Goal: Task Accomplishment & Management: Manage account settings

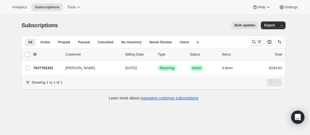
click at [255, 41] on icon "Search and filter results" at bounding box center [254, 42] width 6 height 6
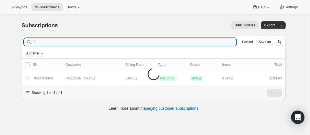
type input "l"
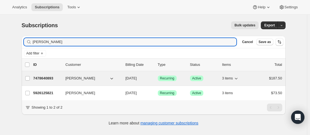
type input "joshua"
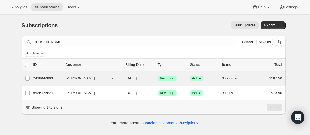
click at [58, 79] on p "7478640893" at bounding box center [47, 79] width 28 height 6
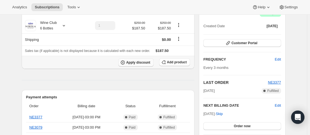
scroll to position [83, 0]
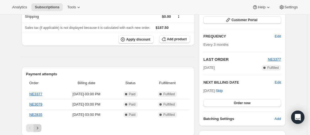
click at [41, 128] on button "Next" at bounding box center [38, 128] width 8 height 8
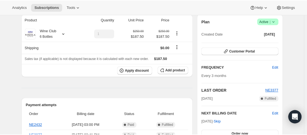
scroll to position [0, 0]
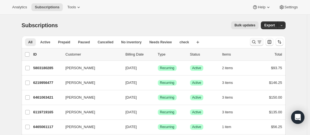
click at [251, 42] on button "Search and filter results" at bounding box center [256, 42] width 13 height 8
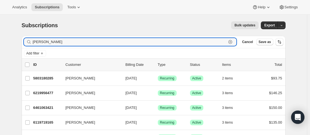
type input "[PERSON_NAME]"
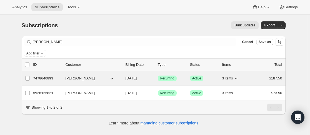
click at [63, 82] on div "7478640893 Joshua Mullane 11/07/2025 Success Recurring Success Active 3 items $…" at bounding box center [157, 78] width 249 height 8
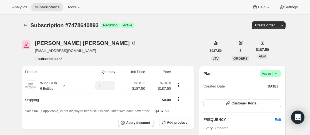
scroll to position [83, 0]
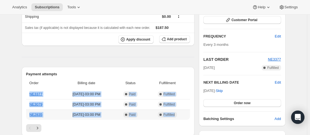
drag, startPoint x: 28, startPoint y: 89, endPoint x: 115, endPoint y: 106, distance: 88.8
click at [184, 115] on tbody "NE3377 Aug 7, 2025 · 03:00 PM Complete Paid Complete Fulfilled NE3079 May 7, 20…" at bounding box center [108, 104] width 164 height 31
copy tbody "NE3377 Aug 7, 2025 · 03:00 PM Complete Paid Complete Fulfilled NE3079 May 7, 20…"
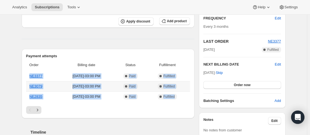
scroll to position [111, 0]
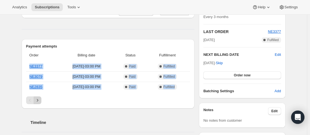
click at [40, 99] on icon "Next" at bounding box center [38, 100] width 6 height 6
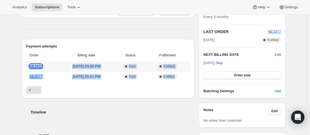
copy tbody "NE3377 Aug 7, 2025 · 03:00 PM Complete Paid Complete Fulfilled NE3079 May 7, 20…"
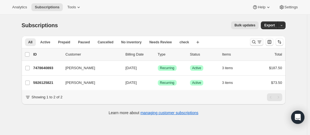
click at [253, 41] on icon "Search and filter results" at bounding box center [254, 42] width 6 height 6
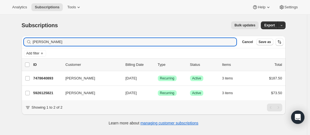
drag, startPoint x: 54, startPoint y: 41, endPoint x: 27, endPoint y: 38, distance: 27.0
click at [29, 39] on div "joshua Clear" at bounding box center [130, 42] width 213 height 8
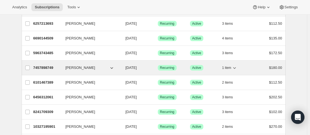
scroll to position [56, 0]
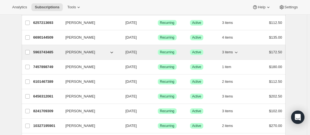
type input "[PERSON_NAME]"
click at [63, 54] on div "5963743485 Chris Pearson 10/08/2025 Success Recurring Success Active 3 items $1…" at bounding box center [157, 52] width 249 height 8
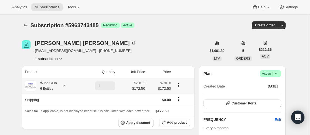
click at [64, 85] on icon at bounding box center [64, 86] width 6 height 6
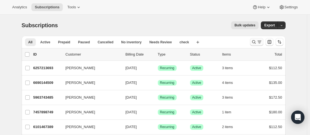
click at [255, 41] on icon "Search and filter results" at bounding box center [254, 42] width 6 height 6
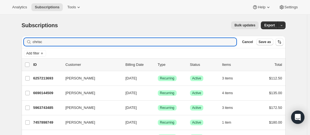
type input "chris"
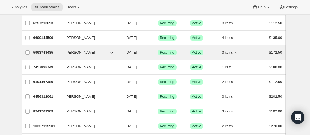
scroll to position [56, 0]
click at [64, 51] on div "5963743485 Chris Pearson 10/08/2025 Success Recurring Success Active 3 items $1…" at bounding box center [157, 52] width 249 height 8
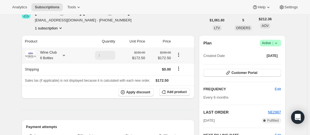
scroll to position [56, 0]
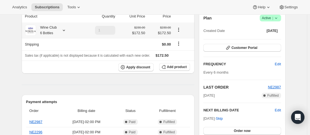
click at [65, 30] on icon at bounding box center [64, 30] width 6 height 6
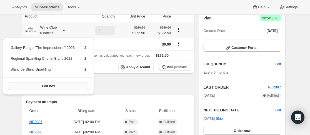
click at [44, 83] on button "Edit box" at bounding box center [48, 86] width 81 height 8
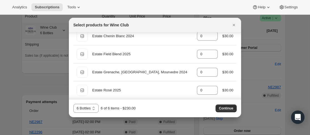
scroll to position [0, 0]
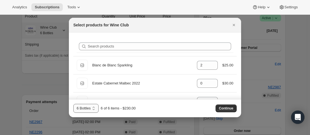
click at [94, 107] on select "3 Bottes 6 Bottles 12 Bottles" at bounding box center [85, 108] width 25 height 9
select select "gid://shopify/ProductVariant/43889390125309"
click at [73, 104] on select "3 Bottes 6 Bottles 12 Bottles" at bounding box center [85, 108] width 25 height 9
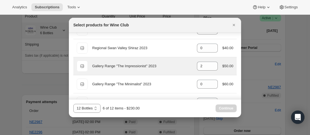
scroll to position [429, 0]
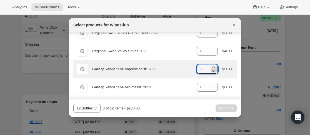
click at [213, 70] on icon ":r8i:" at bounding box center [214, 71] width 6 height 6
type input "0"
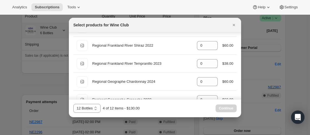
scroll to position [318, 0]
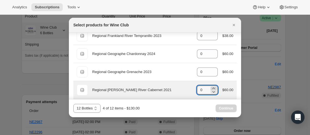
click at [212, 88] on icon ":r8i:" at bounding box center [214, 89] width 6 height 6
click at [212, 93] on icon ":r8i:" at bounding box center [214, 92] width 6 height 6
type input "0"
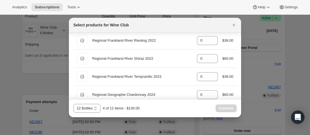
scroll to position [263, 0]
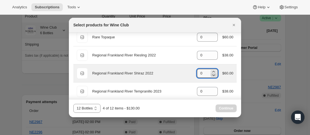
click at [211, 72] on icon ":r8i:" at bounding box center [214, 75] width 6 height 6
click at [212, 71] on icon ":r8i:" at bounding box center [213, 71] width 2 height 1
type input "2"
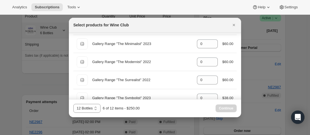
scroll to position [485, 0]
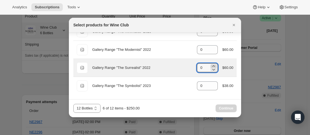
click at [211, 65] on icon ":r8i:" at bounding box center [214, 66] width 6 height 6
type input "2"
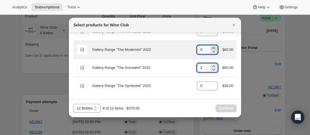
click at [211, 48] on icon ":r8i:" at bounding box center [214, 48] width 6 height 6
type input "2"
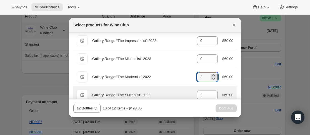
scroll to position [457, 0]
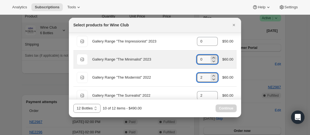
click at [211, 57] on icon ":r8i:" at bounding box center [214, 58] width 6 height 6
type input "1"
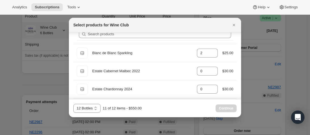
scroll to position [0, 0]
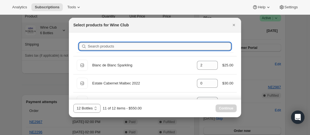
click at [131, 44] on input "Search products" at bounding box center [159, 46] width 143 height 8
type input "g"
type input "2"
type input "1"
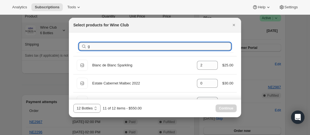
type input "2"
type input "gr"
type input "0"
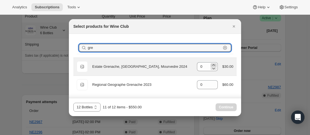
type input "gre"
click at [215, 65] on icon ":r8i:" at bounding box center [214, 65] width 6 height 6
type input "1"
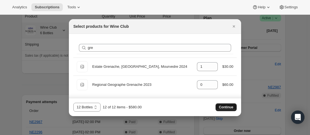
click at [225, 106] on span "Continue" at bounding box center [226, 107] width 14 height 4
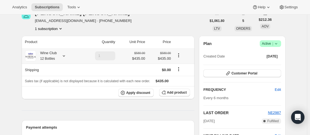
click at [65, 54] on icon at bounding box center [64, 56] width 6 height 6
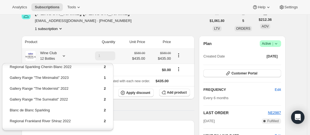
scroll to position [33, 0]
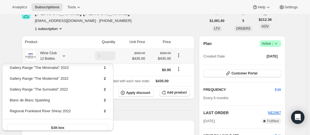
click at [65, 56] on icon at bounding box center [64, 55] width 2 height 1
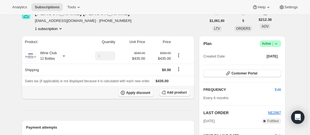
click at [145, 94] on span "Apply discount" at bounding box center [138, 93] width 24 height 4
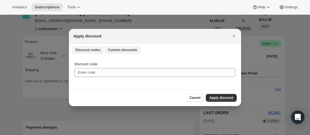
click at [115, 48] on span "Custom discounts" at bounding box center [122, 50] width 29 height 4
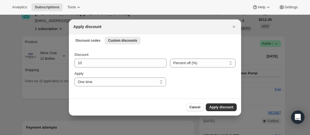
click at [91, 41] on span "Discount codes" at bounding box center [88, 40] width 25 height 4
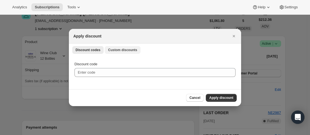
click at [117, 48] on span "Custom discounts" at bounding box center [122, 50] width 29 height 4
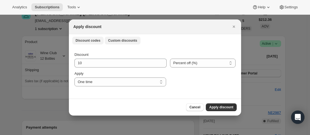
click at [90, 42] on span "Discount codes" at bounding box center [88, 40] width 25 height 4
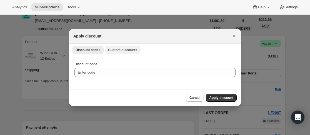
click at [114, 48] on span "Custom discounts" at bounding box center [122, 50] width 29 height 4
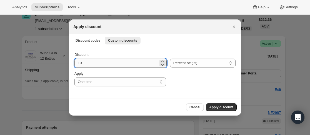
click at [101, 62] on input "10" at bounding box center [116, 63] width 84 height 9
click at [160, 61] on icon ":rdi:" at bounding box center [163, 62] width 6 height 6
click at [161, 60] on icon ":rdi:" at bounding box center [163, 62] width 6 height 6
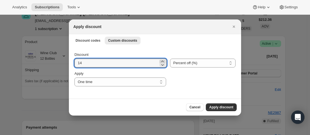
click at [161, 60] on icon ":rdi:" at bounding box center [163, 62] width 6 height 6
type input "15"
click at [115, 82] on select "One time Specify instances... Indefinitely" at bounding box center [120, 81] width 92 height 9
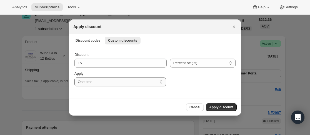
select select "indefinitely"
click at [74, 77] on select "One time Specify instances... Indefinitely" at bounding box center [120, 81] width 92 height 9
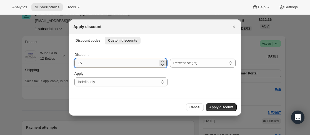
click at [118, 62] on input "15" at bounding box center [116, 63] width 84 height 9
type input "10"
click at [214, 106] on span "Apply discount" at bounding box center [221, 107] width 24 height 4
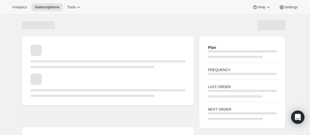
scroll to position [56, 0]
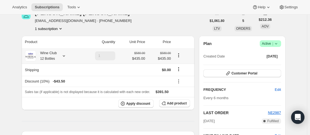
click at [66, 56] on icon at bounding box center [64, 56] width 6 height 6
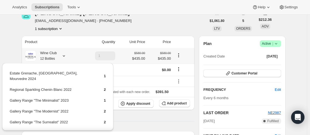
click at [66, 56] on icon at bounding box center [64, 56] width 6 height 6
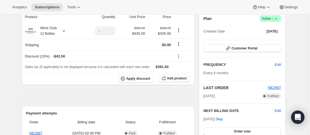
scroll to position [139, 0]
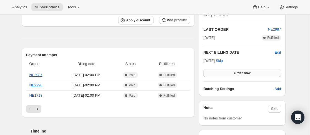
click at [234, 72] on button "Order now" at bounding box center [241, 73] width 77 height 8
click at [235, 72] on span "Click to confirm" at bounding box center [241, 73] width 25 height 4
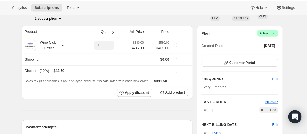
scroll to position [0, 0]
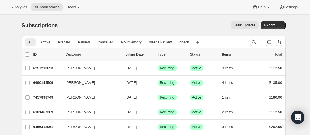
drag, startPoint x: 116, startPoint y: 71, endPoint x: 218, endPoint y: 21, distance: 113.7
click at [224, 17] on div "Subscriptions. This page is ready Subscriptions Bulk updates More actions Bulk …" at bounding box center [154, 25] width 264 height 21
drag, startPoint x: 253, startPoint y: 39, endPoint x: 161, endPoint y: 51, distance: 93.2
click at [254, 39] on icon "Search and filter results" at bounding box center [254, 42] width 6 height 6
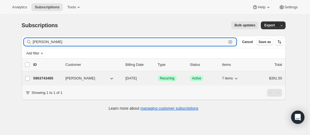
type input "[PERSON_NAME]"
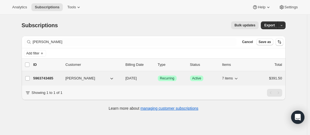
click at [61, 79] on p "5963743485" at bounding box center [47, 79] width 28 height 6
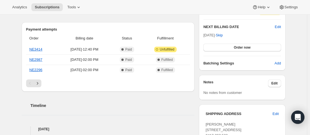
scroll to position [278, 0]
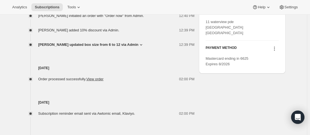
click at [276, 51] on icon at bounding box center [275, 49] width 6 height 6
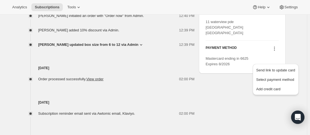
click at [276, 51] on icon at bounding box center [275, 49] width 6 height 6
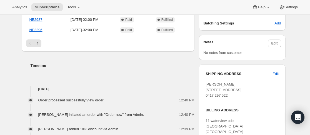
scroll to position [250, 0]
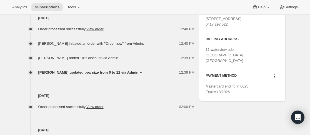
click at [276, 79] on icon at bounding box center [275, 77] width 6 height 6
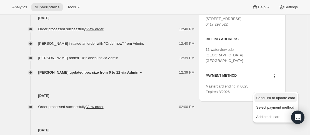
click at [278, 100] on span "Send link to update card" at bounding box center [275, 98] width 39 height 4
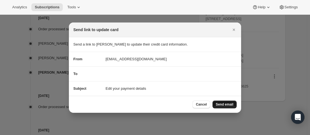
click at [229, 104] on span "Send email" at bounding box center [224, 104] width 17 height 4
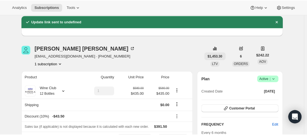
scroll to position [0, 0]
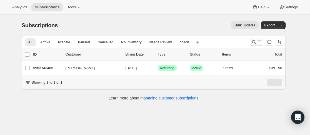
click at [254, 43] on icon "Search and filter results" at bounding box center [254, 42] width 4 height 4
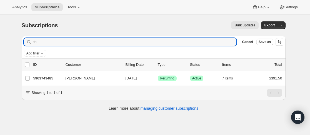
type input "c"
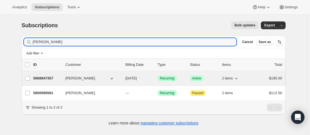
type input "[PERSON_NAME]"
click at [64, 80] on div "5868847357 [PERSON_NAME] [DATE] Success Recurring Success Active 2 items $195.00" at bounding box center [157, 78] width 249 height 8
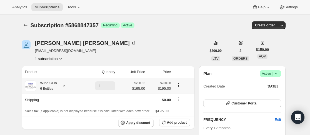
click at [64, 86] on icon at bounding box center [64, 85] width 2 height 1
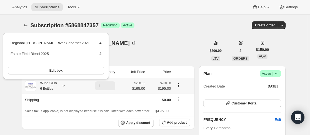
click at [65, 86] on icon at bounding box center [64, 85] width 2 height 1
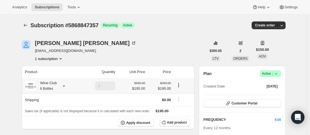
click at [62, 86] on div at bounding box center [63, 86] width 8 height 6
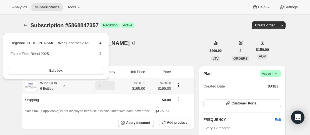
click at [62, 86] on icon at bounding box center [64, 86] width 6 height 6
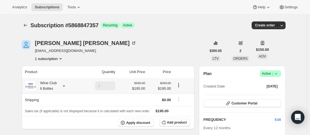
click at [60, 86] on div at bounding box center [63, 86] width 8 height 6
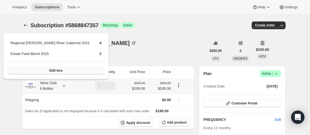
click at [76, 71] on button "Edit box" at bounding box center [56, 71] width 97 height 8
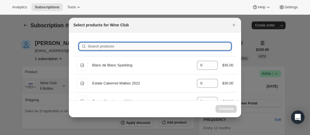
click at [140, 45] on input "Search products" at bounding box center [159, 46] width 143 height 8
type input "fi"
type input "2"
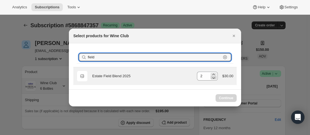
type input "field"
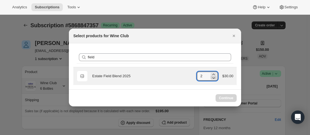
click at [216, 77] on icon ":reu:" at bounding box center [214, 78] width 6 height 6
type input "2"
select select "gid://shopify/ProductVariant/43889390158077"
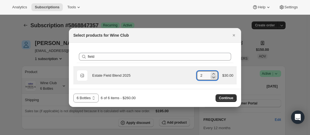
click at [214, 77] on icon ":reu:" at bounding box center [214, 77] width 6 height 6
type input "0"
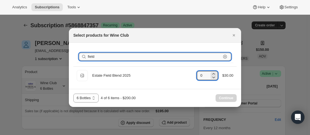
click at [197, 56] on input "field" at bounding box center [154, 57] width 133 height 8
type input "f"
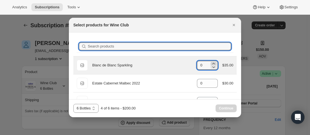
click at [212, 63] on icon ":reu:" at bounding box center [214, 64] width 6 height 6
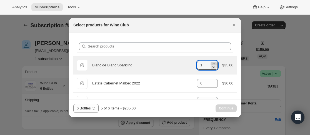
click at [212, 63] on icon ":reu:" at bounding box center [213, 63] width 2 height 1
type input "2"
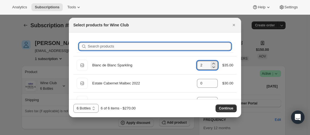
click at [157, 46] on input "Search products" at bounding box center [159, 46] width 143 height 8
type input "ma"
type input "0"
type input "4"
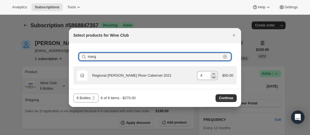
type input "marg"
click at [215, 77] on icon ":reu:" at bounding box center [214, 77] width 6 height 6
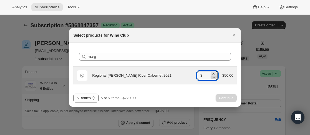
click at [215, 77] on icon ":reu:" at bounding box center [214, 77] width 6 height 6
click at [215, 77] on icon ":reu:" at bounding box center [213, 78] width 3 height 2
type input "0"
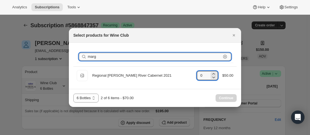
click at [184, 57] on input "marg" at bounding box center [154, 57] width 133 height 8
type input "m"
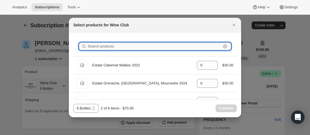
type input "2"
type input "t"
type input "0"
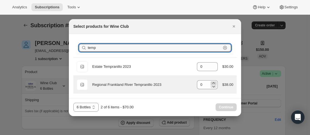
type input "temp"
click at [213, 83] on icon ":reu:" at bounding box center [213, 82] width 2 height 1
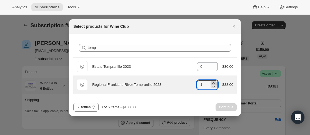
click at [213, 83] on icon ":reu:" at bounding box center [213, 82] width 2 height 1
type input "2"
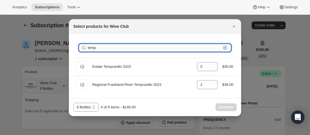
click at [167, 50] on input "temp" at bounding box center [154, 48] width 133 height 8
type input "te"
type input "0"
type input "t"
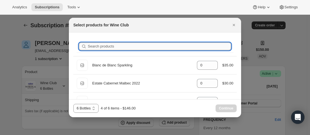
type input "2"
type input "ca"
type input "0"
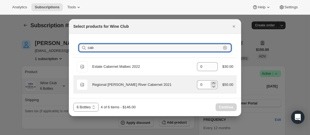
type input "cab"
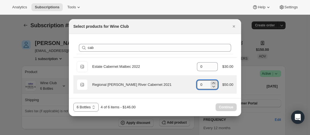
click at [215, 82] on icon ":reu:" at bounding box center [214, 83] width 6 height 6
type input "2"
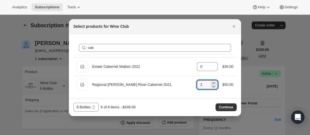
click at [226, 106] on span "Continue" at bounding box center [226, 107] width 14 height 4
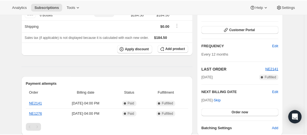
scroll to position [139, 0]
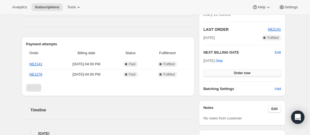
click at [244, 72] on span "Order now" at bounding box center [242, 73] width 17 height 4
click at [244, 72] on span "Click to confirm" at bounding box center [241, 73] width 25 height 4
